Goal: Task Accomplishment & Management: Manage account settings

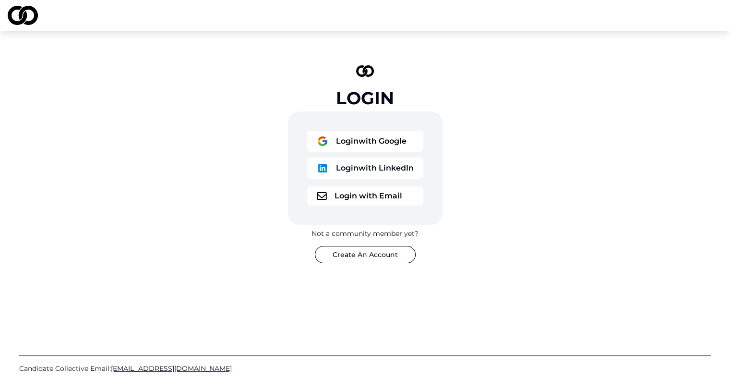
click at [377, 144] on button "Login with Google" at bounding box center [365, 141] width 116 height 21
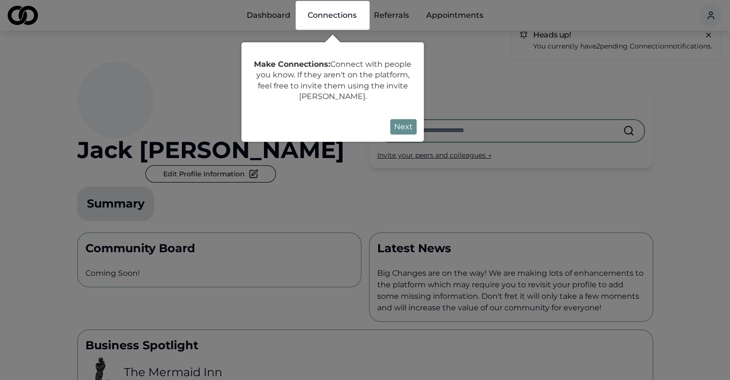
click at [409, 127] on button "Next" at bounding box center [403, 126] width 26 height 15
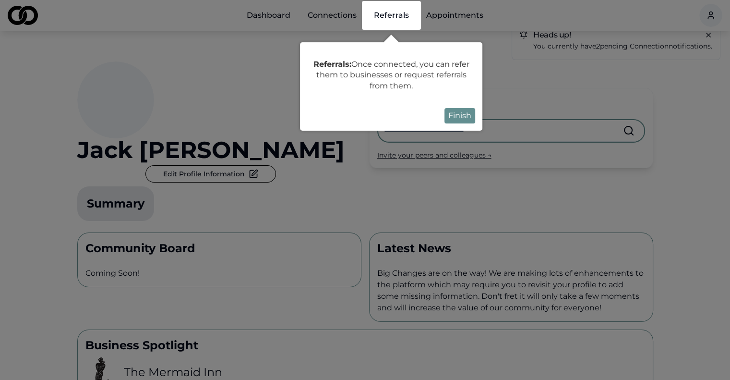
click at [449, 118] on button "Finish" at bounding box center [460, 115] width 31 height 15
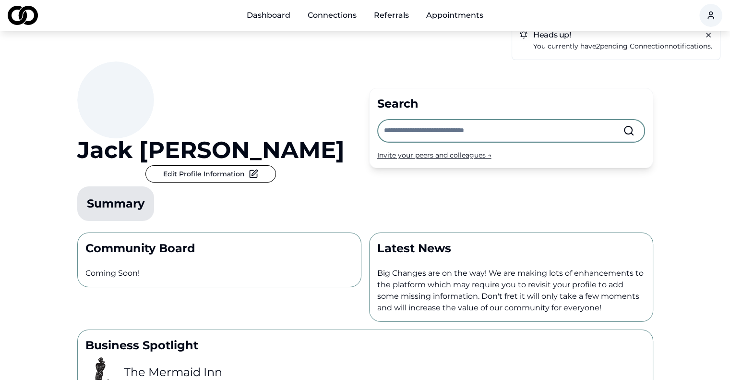
click at [558, 47] on p "You currently have 2 pending connection notifications." at bounding box center [622, 46] width 179 height 11
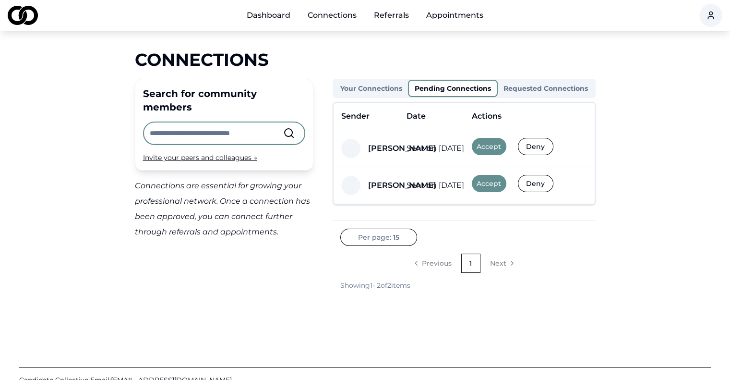
click at [489, 144] on button "Accept" at bounding box center [489, 146] width 35 height 17
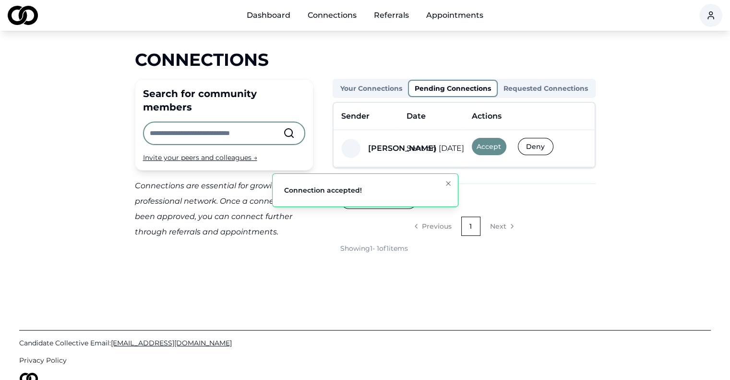
click at [489, 144] on button "Accept" at bounding box center [489, 146] width 35 height 17
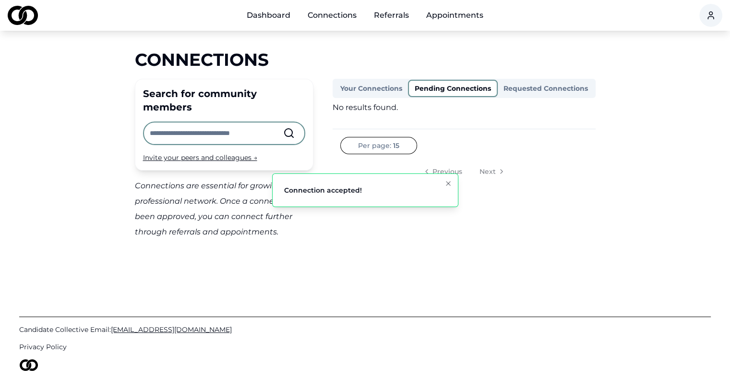
click at [447, 184] on icon "Notifications (F8)" at bounding box center [449, 184] width 8 height 8
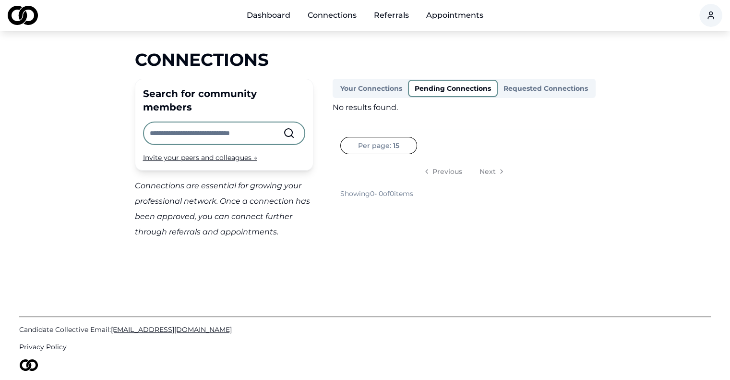
click at [277, 17] on link "Dashboard" at bounding box center [268, 15] width 59 height 19
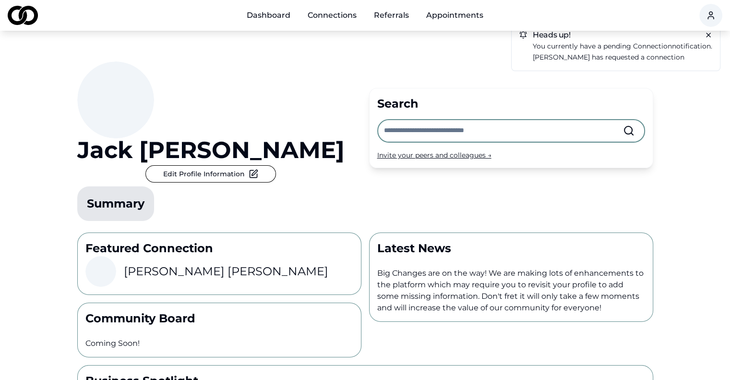
click at [242, 165] on button "Edit Profile Information" at bounding box center [210, 173] width 131 height 17
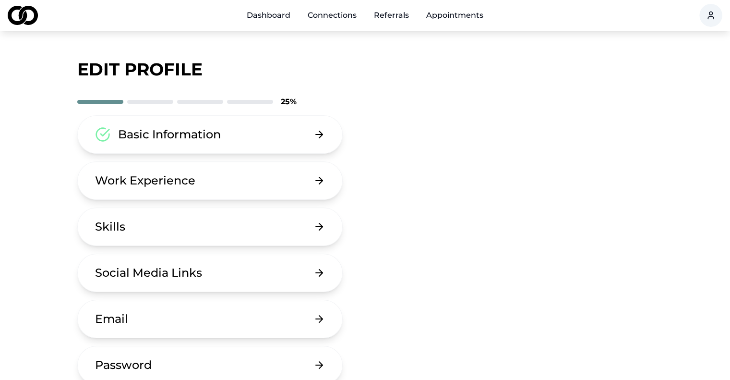
click at [283, 143] on button "Basic Information" at bounding box center [210, 134] width 266 height 38
